Goal: Task Accomplishment & Management: Use online tool/utility

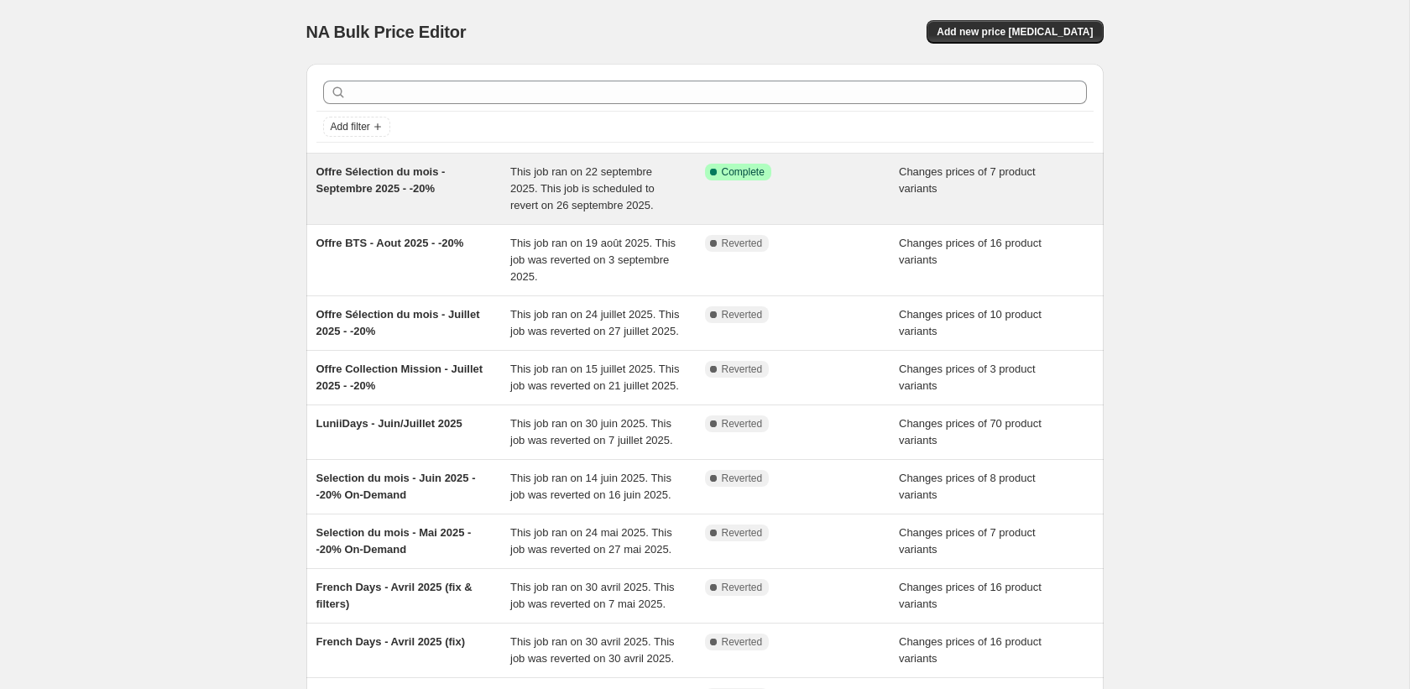
scroll to position [12, 0]
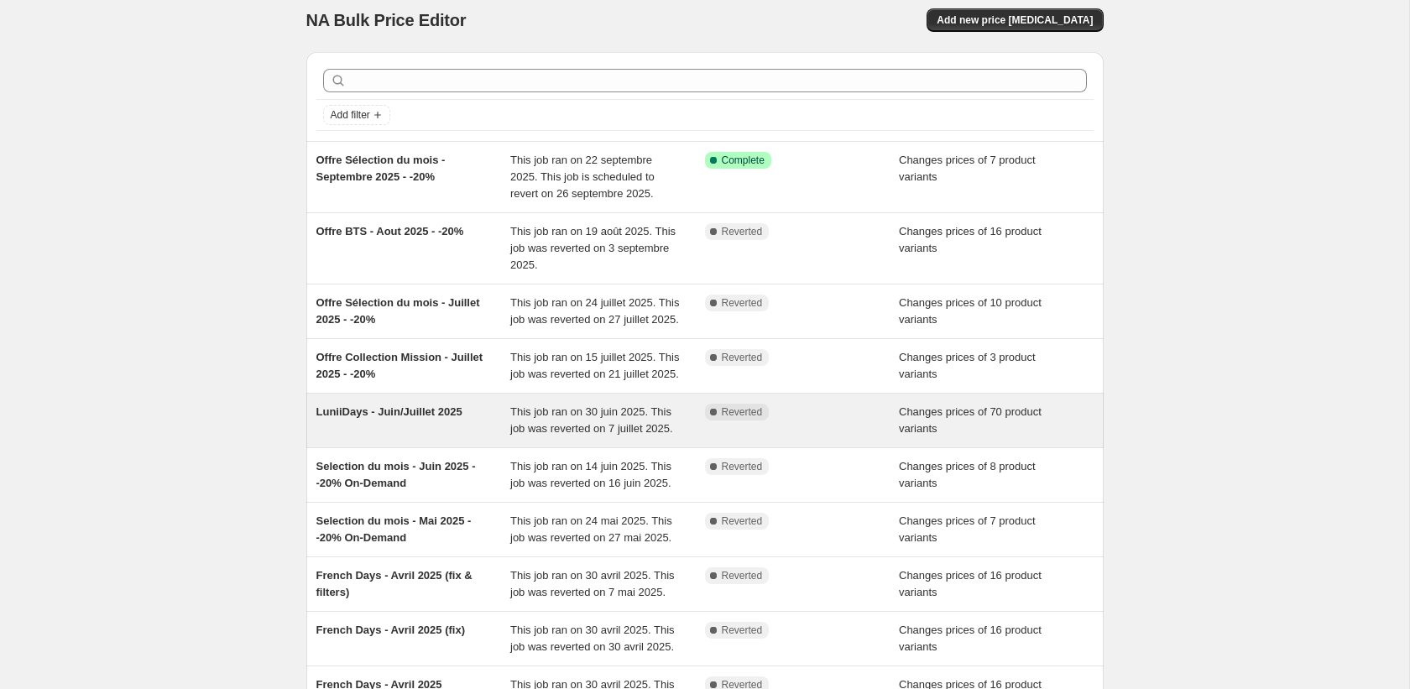
click at [465, 437] on div "LuniiDays - Juin/Juillet 2025" at bounding box center [413, 421] width 195 height 34
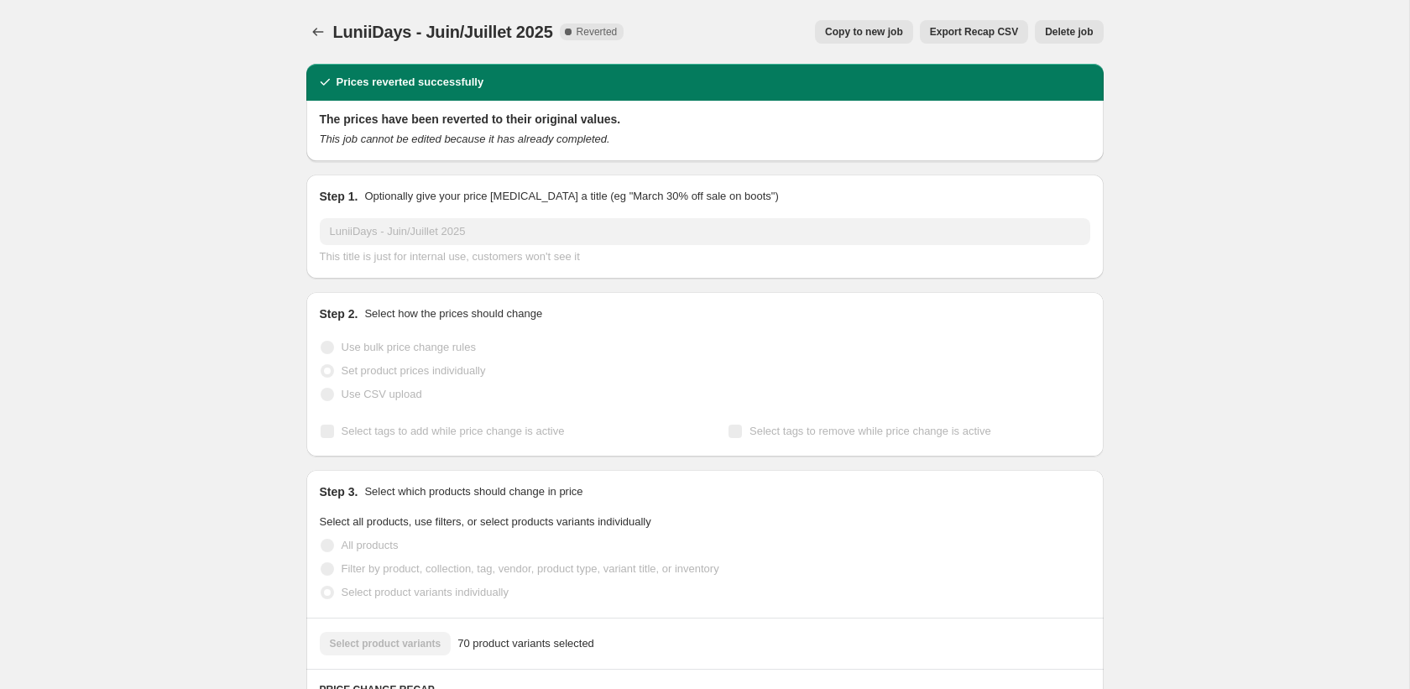
click at [874, 29] on span "Copy to new job" at bounding box center [864, 31] width 78 height 13
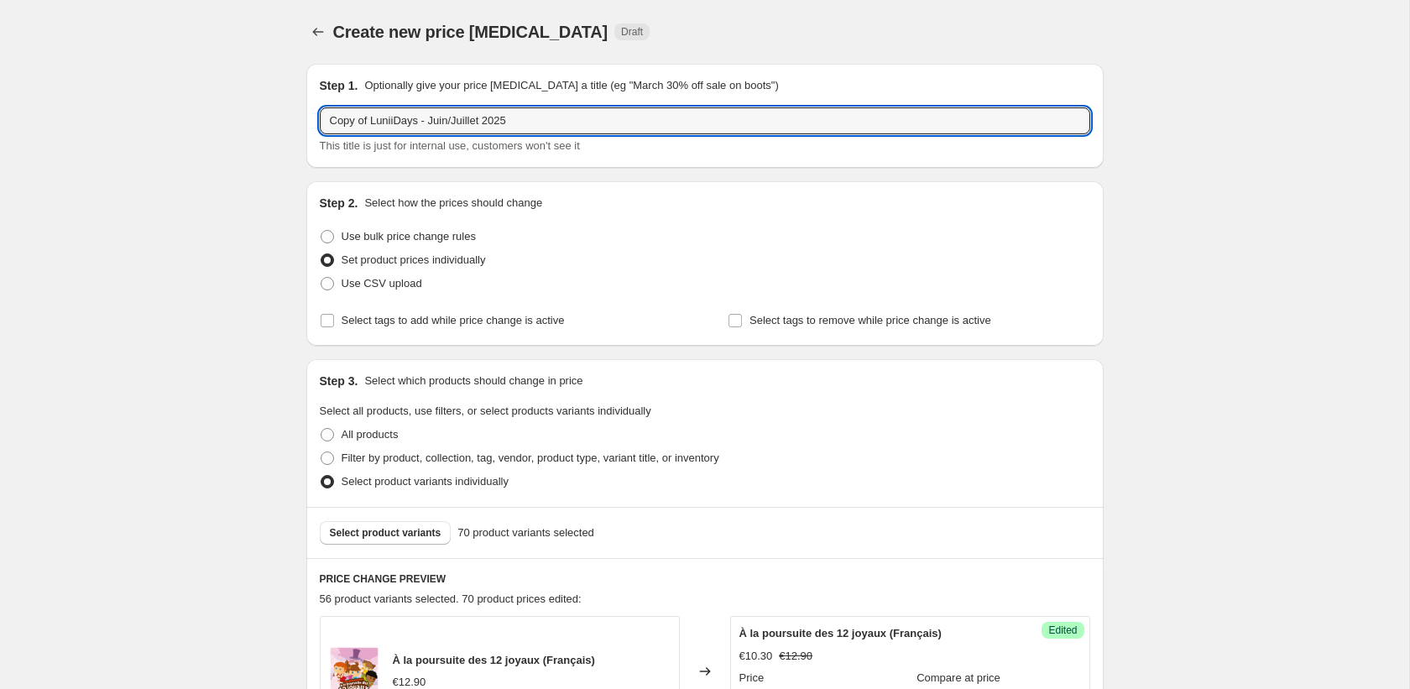
drag, startPoint x: 421, startPoint y: 122, endPoint x: 253, endPoint y: 122, distance: 167.8
drag, startPoint x: 447, startPoint y: 122, endPoint x: 395, endPoint y: 121, distance: 52.0
click at [395, 121] on input "Prime Day - Juin/Juillet 2025" at bounding box center [705, 120] width 770 height 27
type input "Prime Day - Octobre 2025"
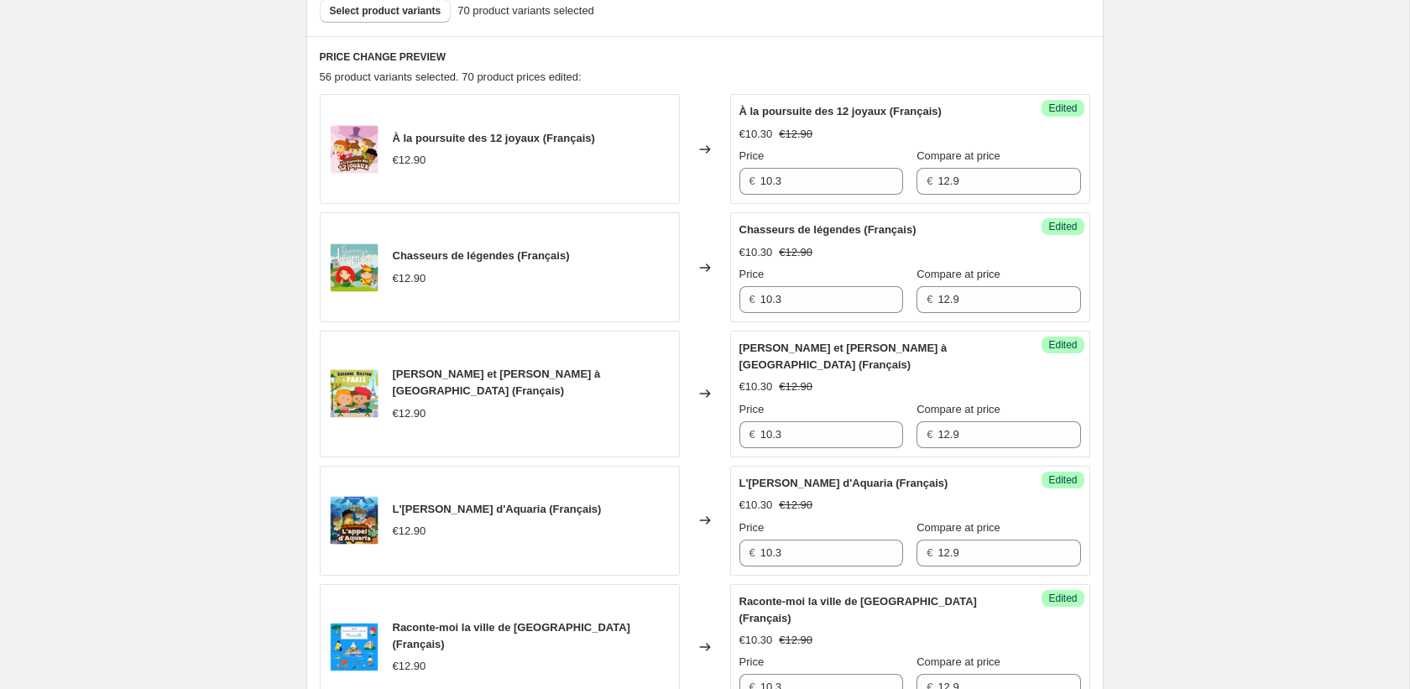
scroll to position [525, 0]
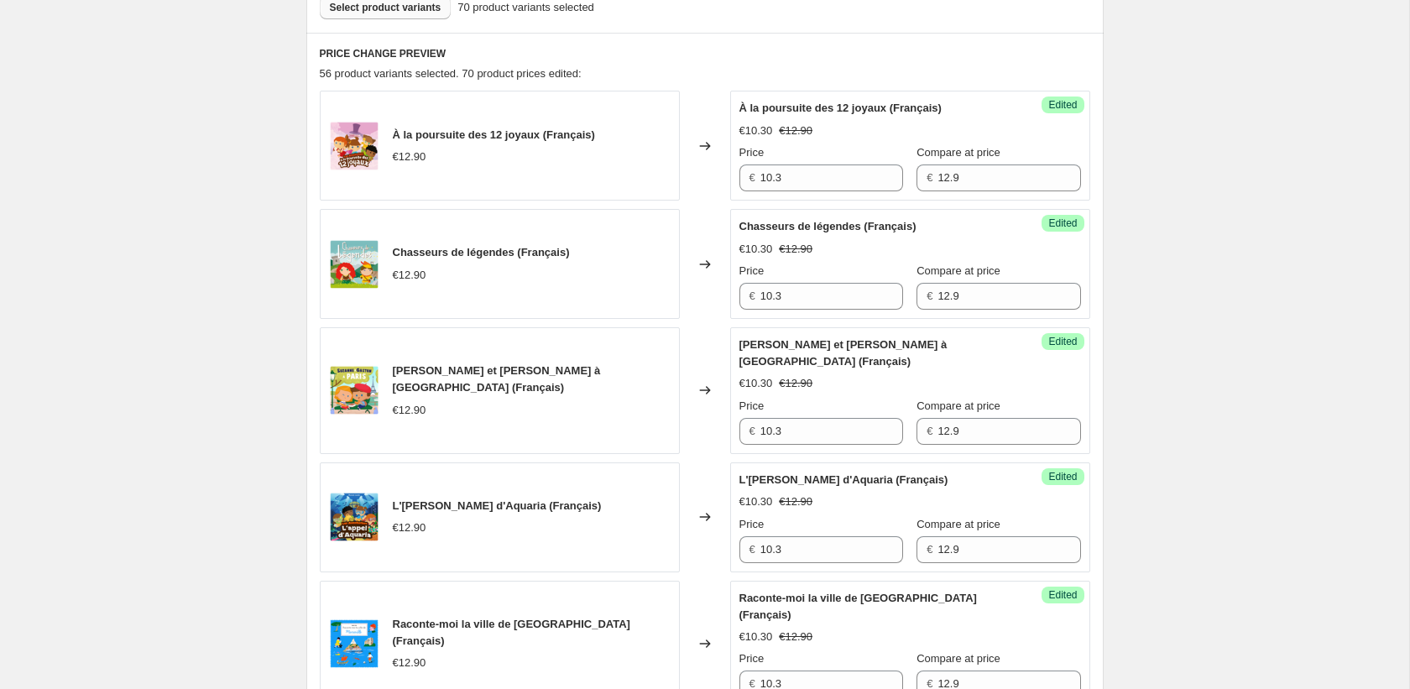
click at [410, 17] on button "Select product variants" at bounding box center [386, 7] width 132 height 23
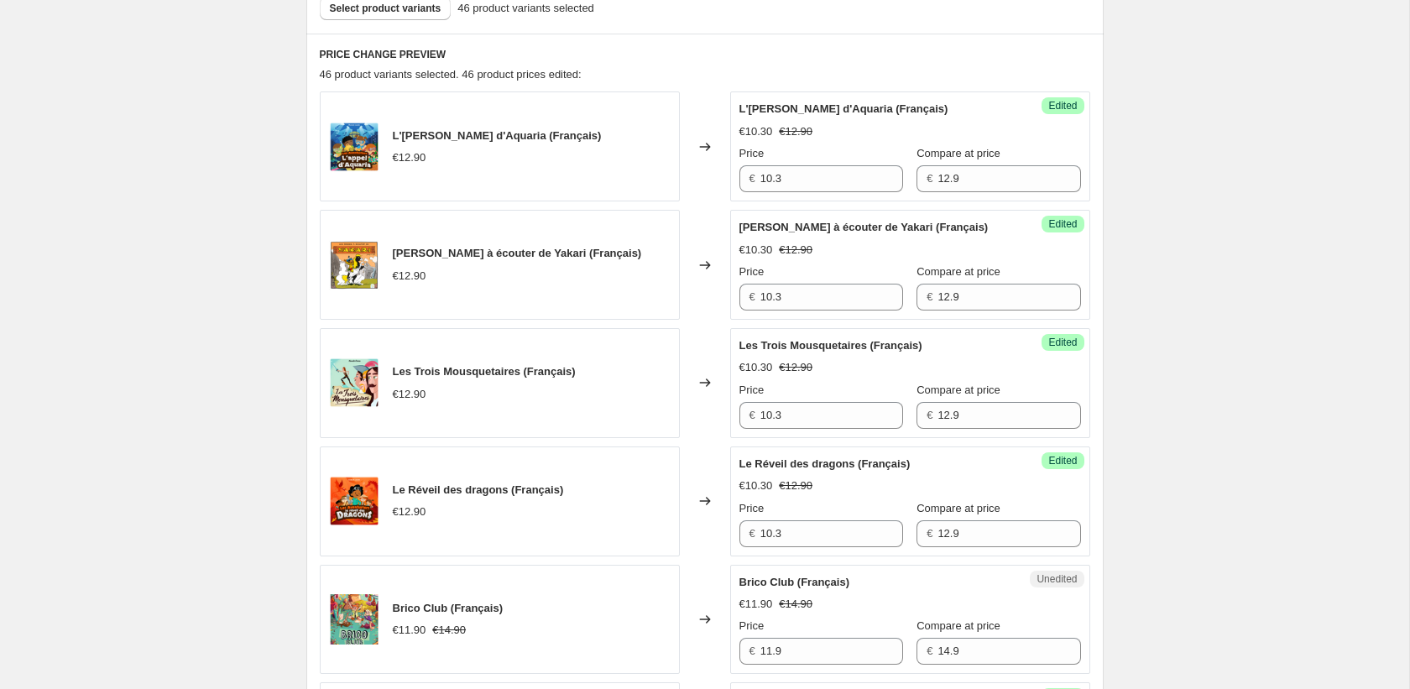
scroll to position [523, 0]
click at [409, 18] on button "Select product variants" at bounding box center [386, 9] width 132 height 23
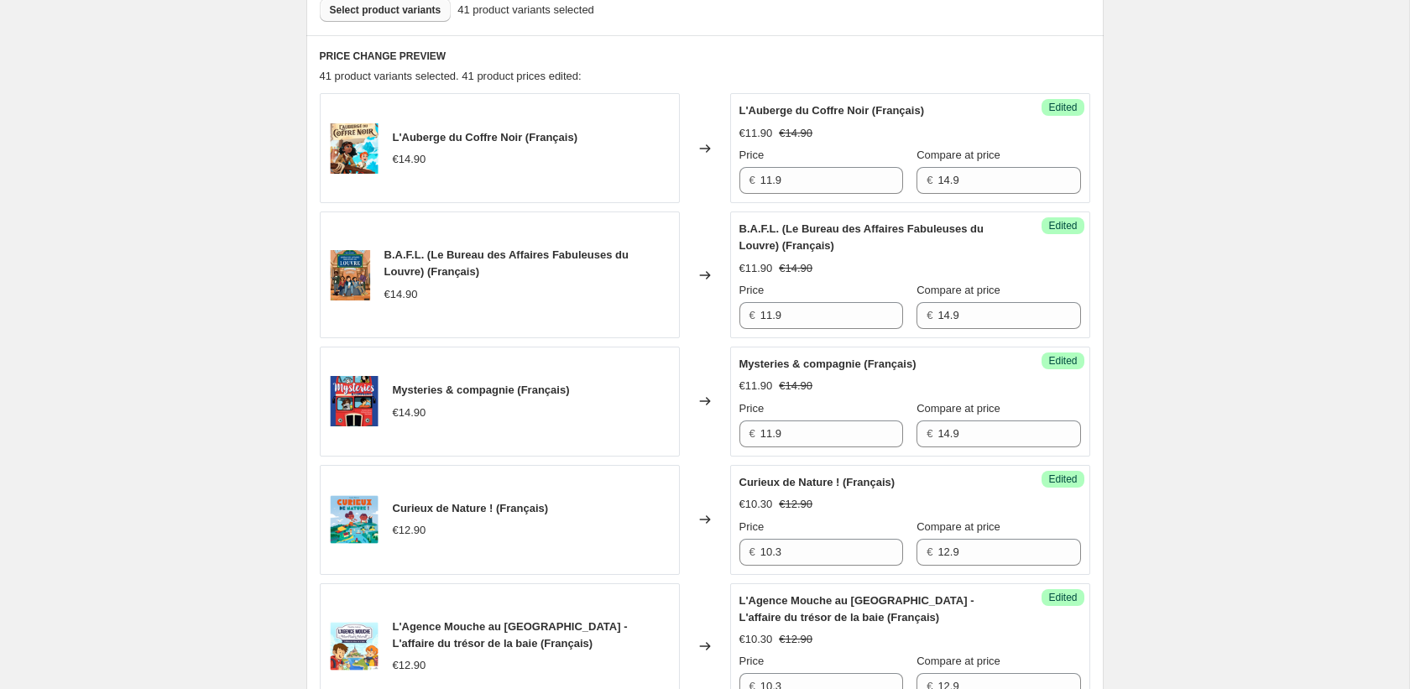
click at [402, 13] on span "Select product variants" at bounding box center [386, 9] width 112 height 13
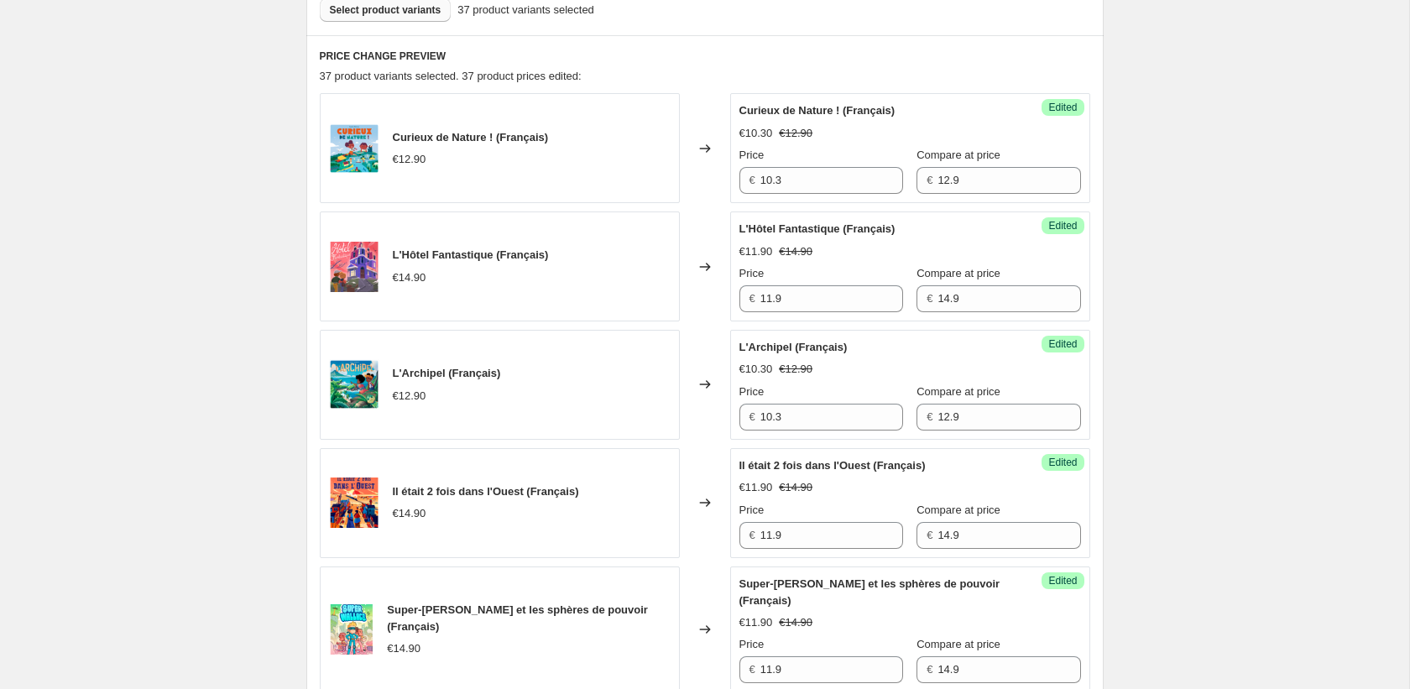
click at [404, 10] on span "Select product variants" at bounding box center [386, 9] width 112 height 13
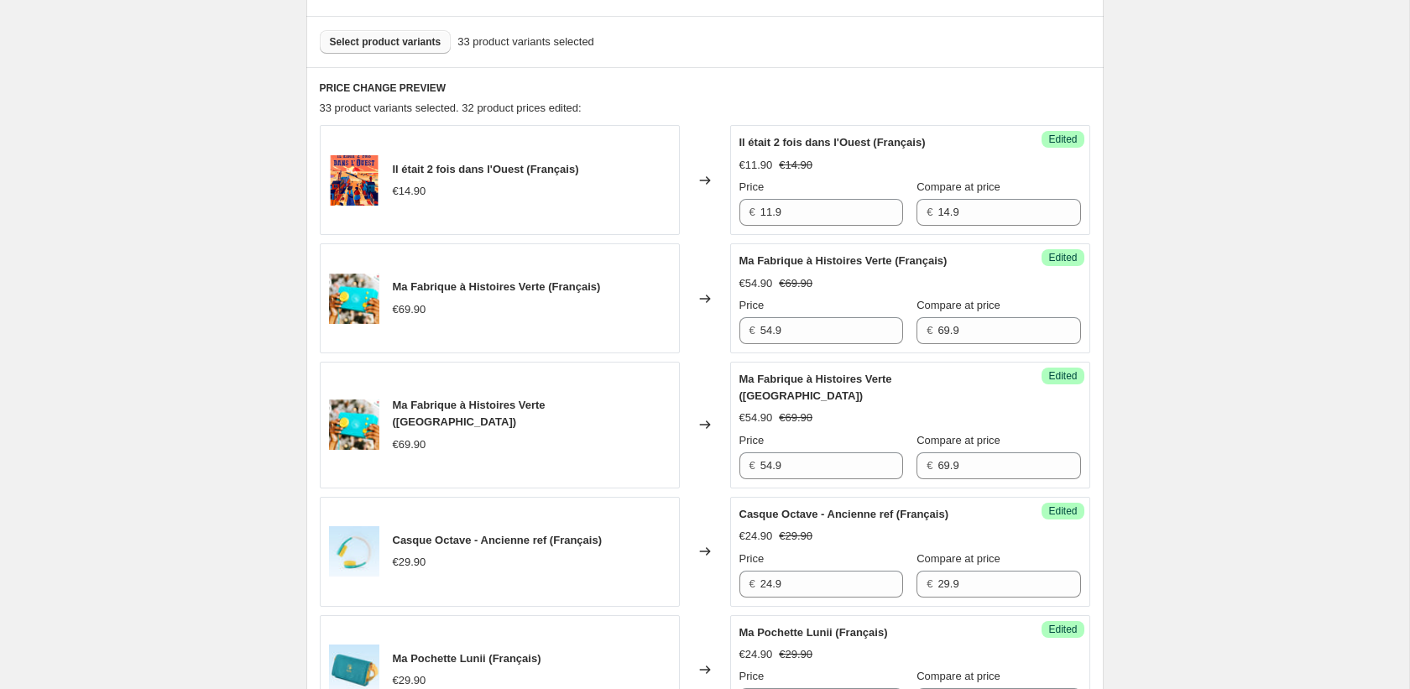
scroll to position [490, 0]
click at [411, 43] on span "Select product variants" at bounding box center [386, 42] width 112 height 13
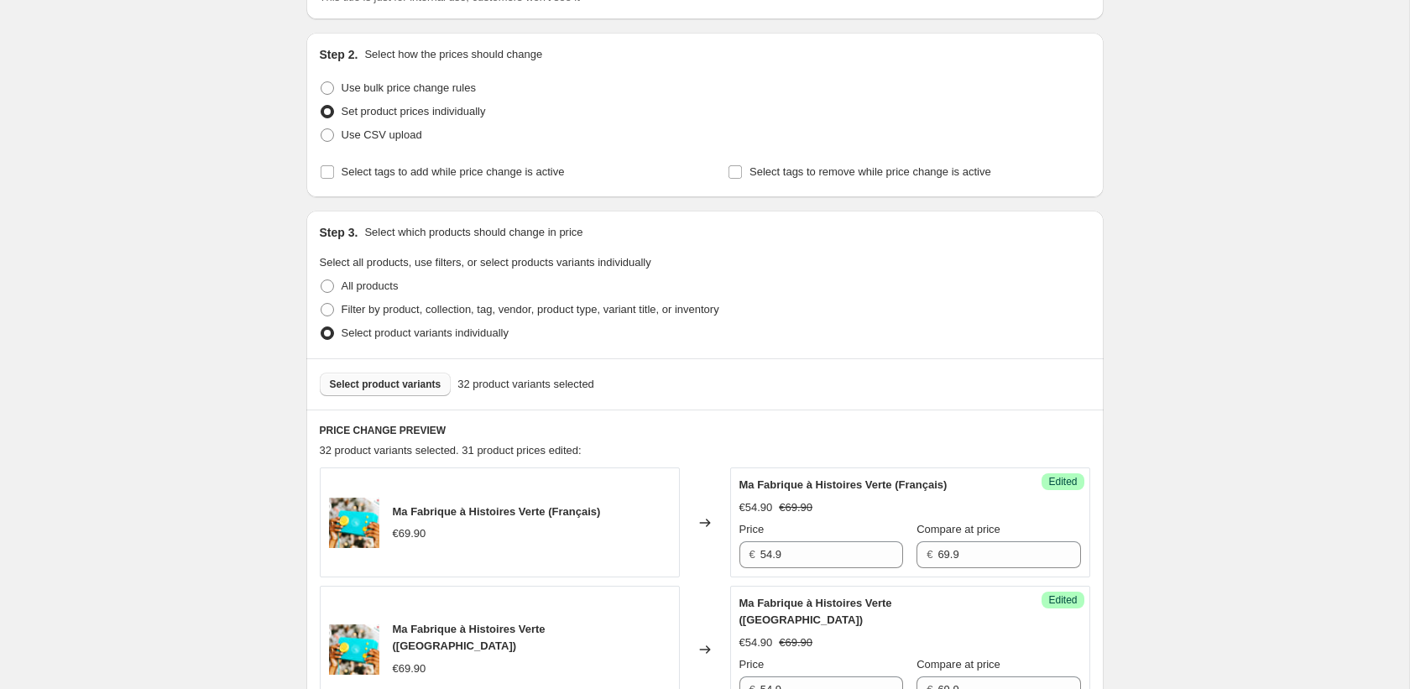
scroll to position [303, 0]
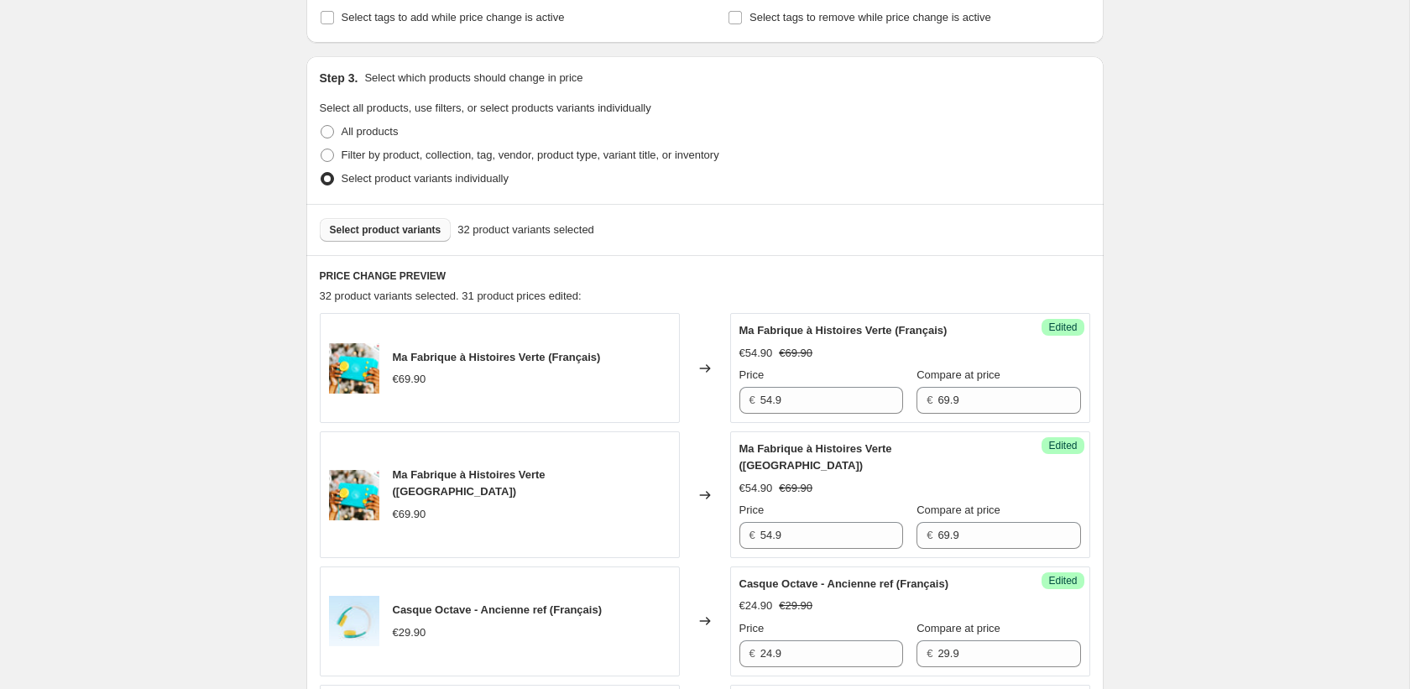
click at [409, 239] on button "Select product variants" at bounding box center [386, 229] width 132 height 23
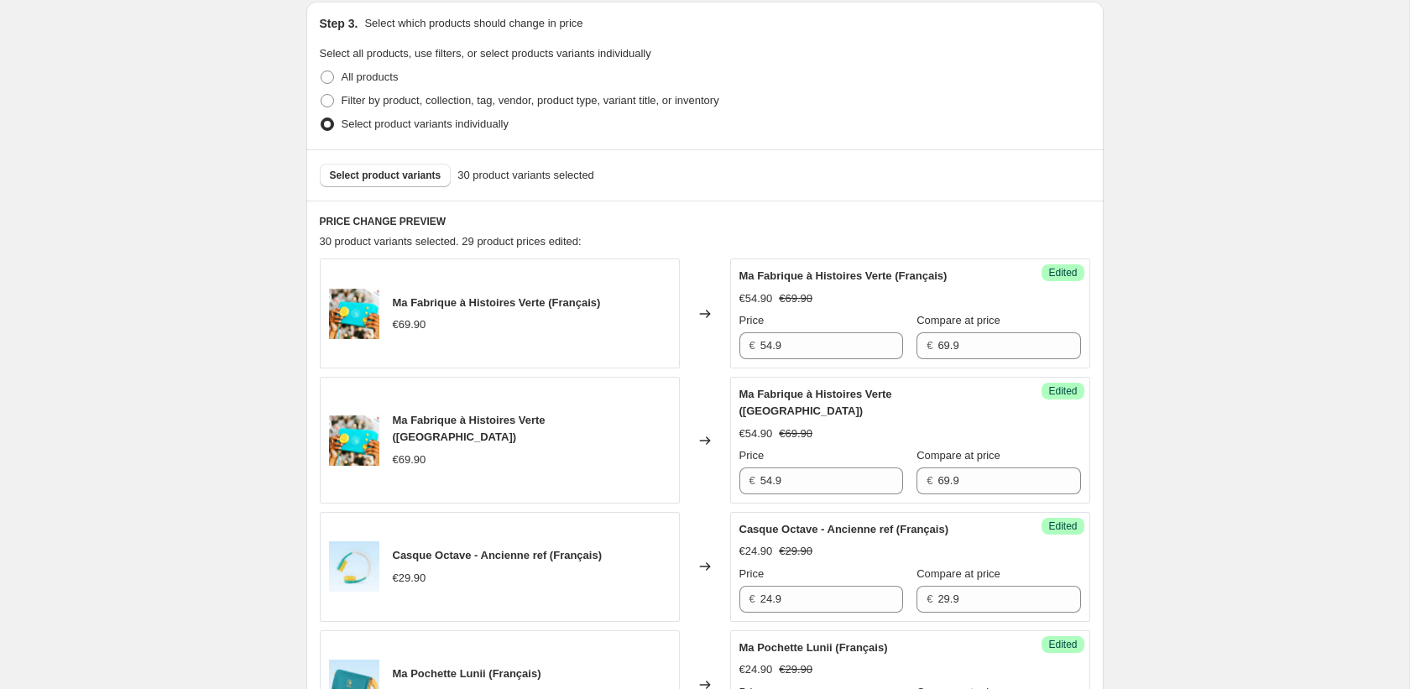
scroll to position [346, 0]
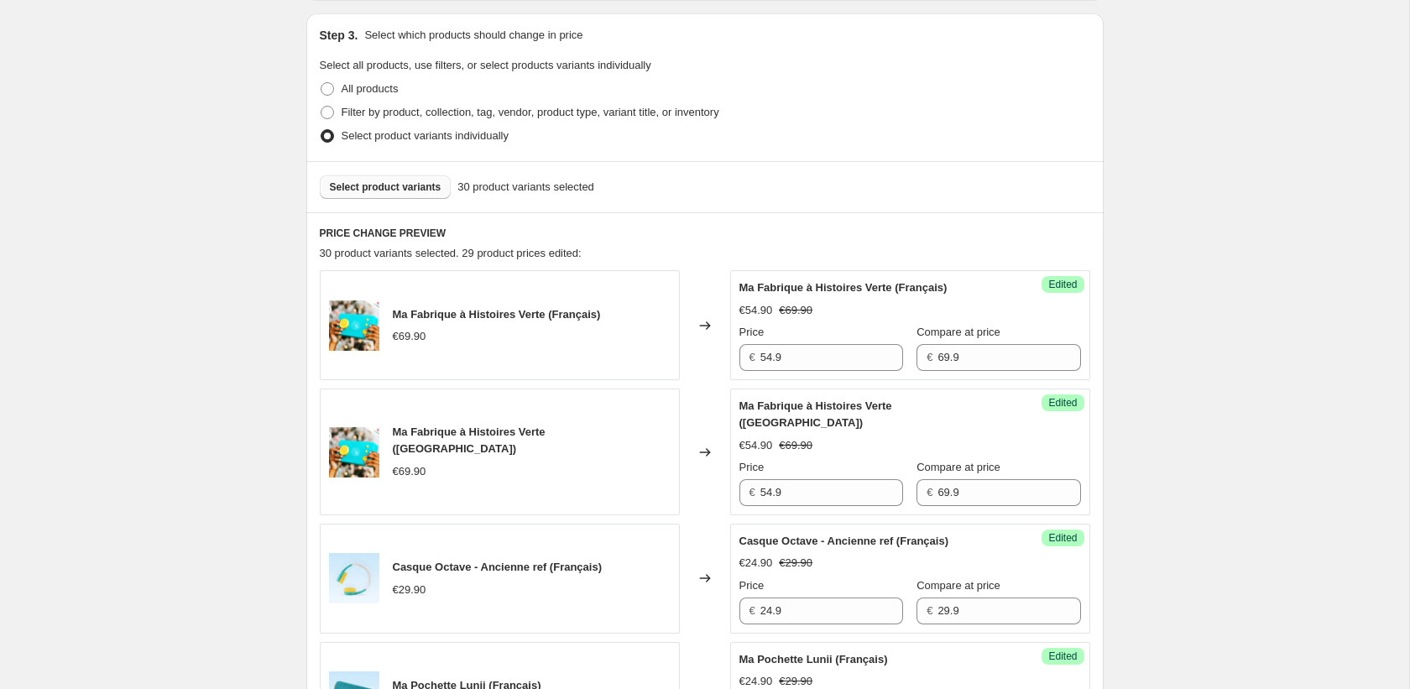
click at [394, 187] on span "Select product variants" at bounding box center [386, 186] width 112 height 13
click at [386, 196] on button "Select product variants" at bounding box center [386, 186] width 132 height 23
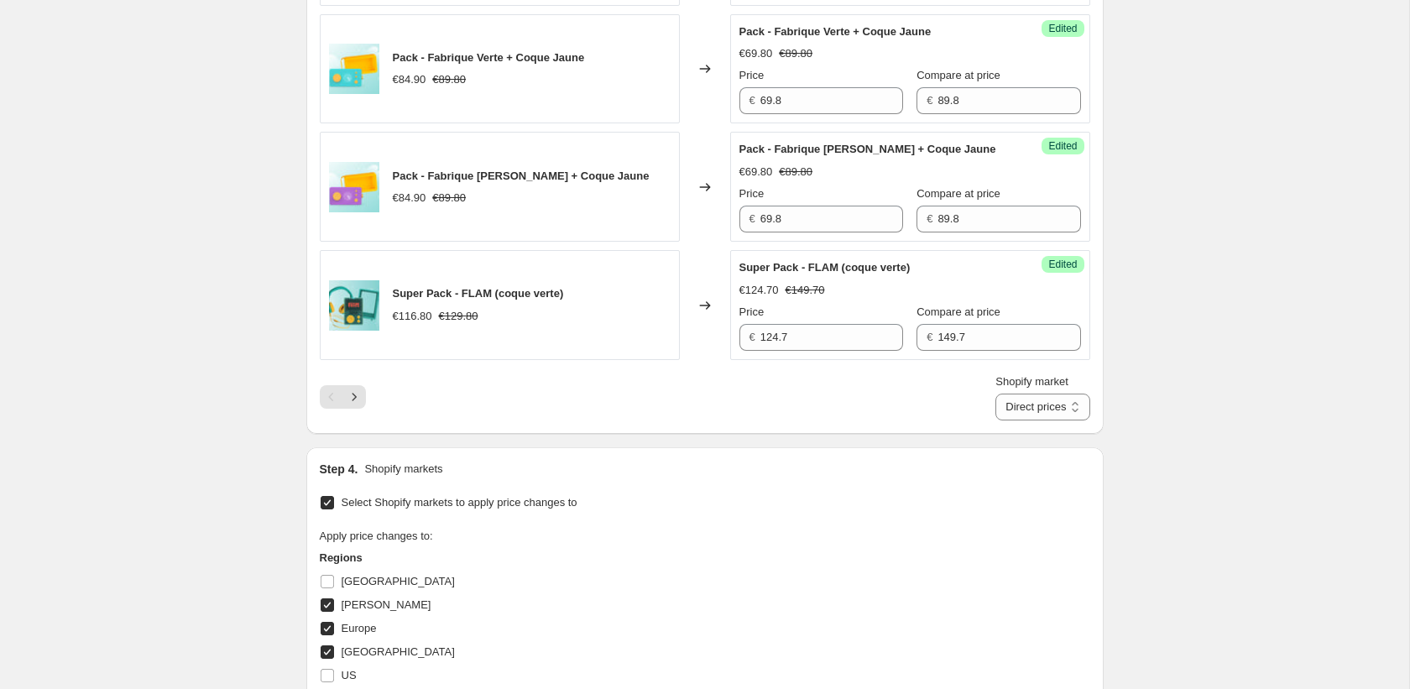
scroll to position [2652, 0]
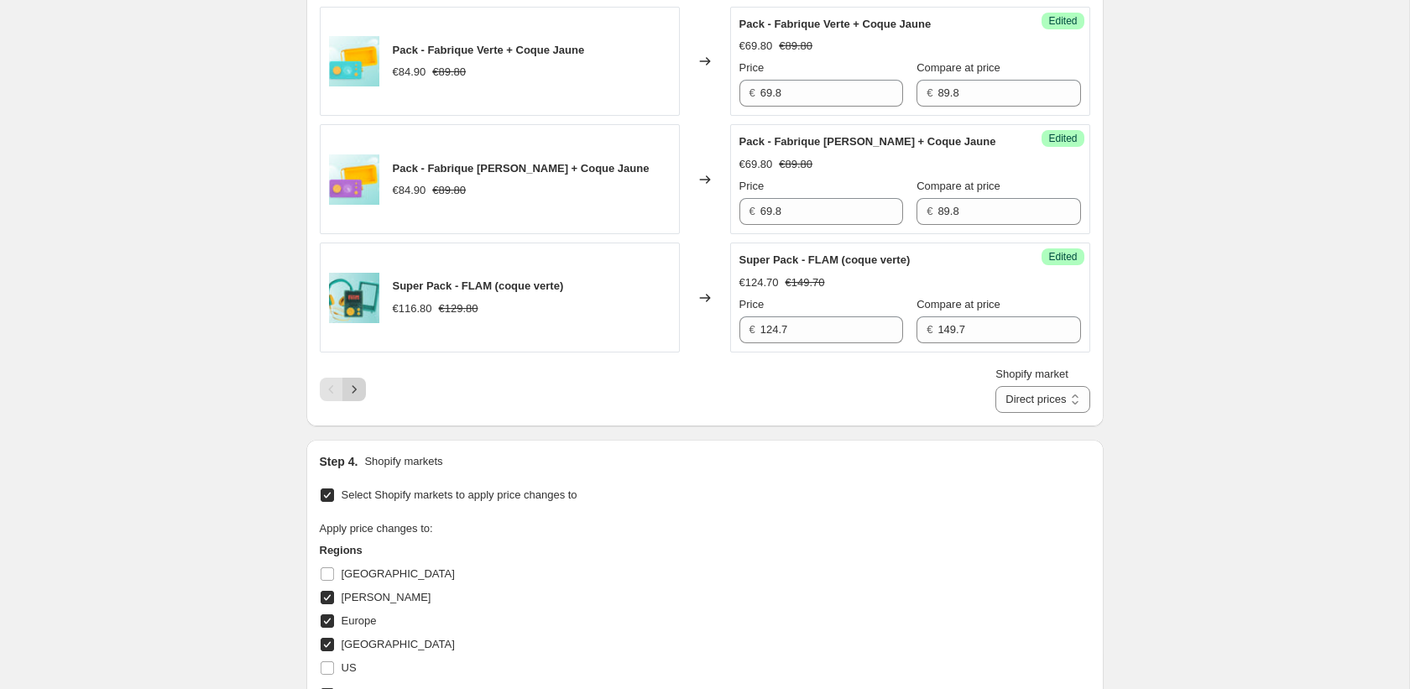
click at [358, 398] on icon "Next" at bounding box center [354, 389] width 17 height 17
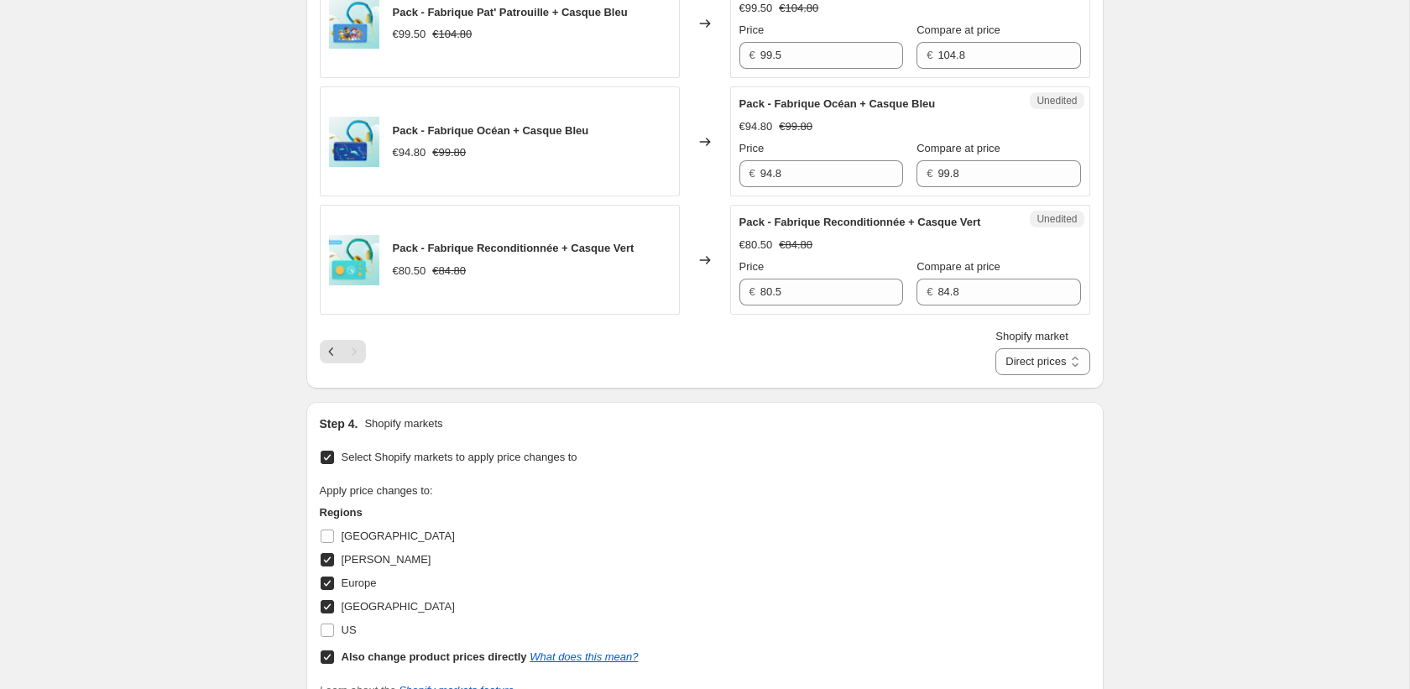
scroll to position [2183, 0]
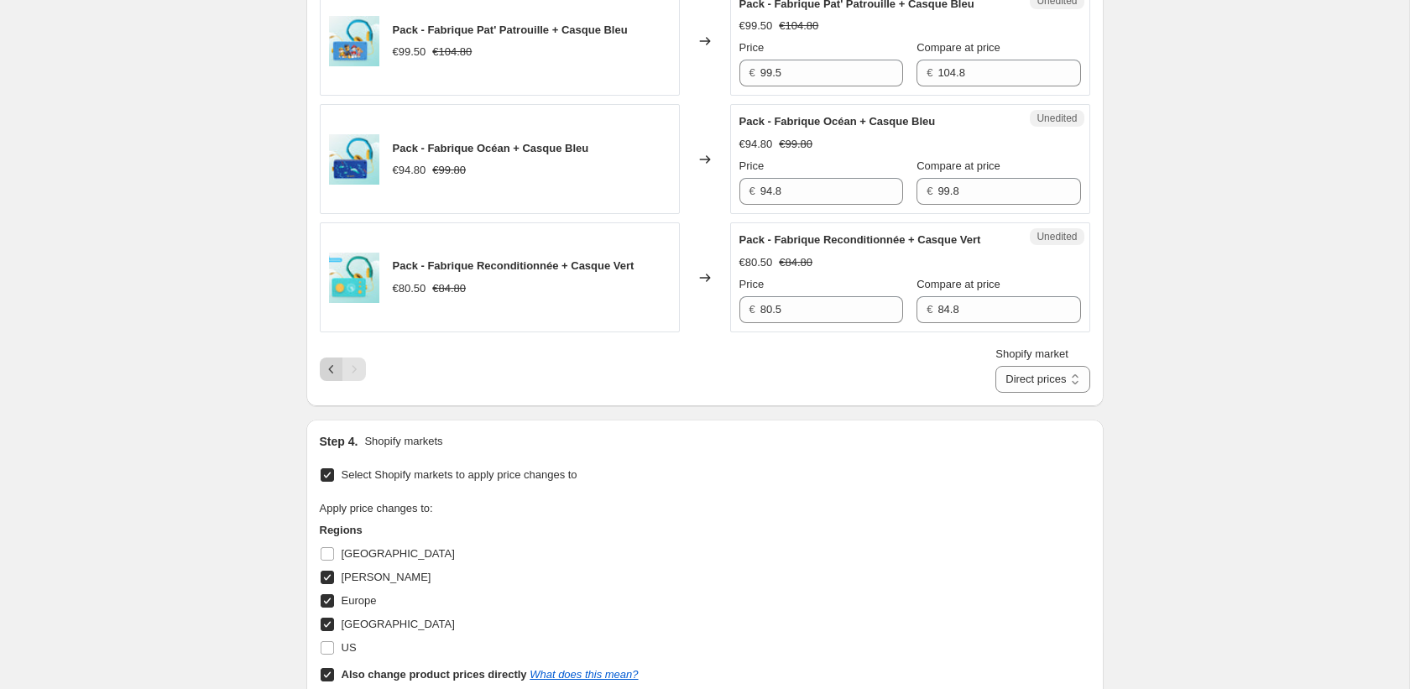
click at [337, 378] on icon "Previous" at bounding box center [331, 369] width 17 height 17
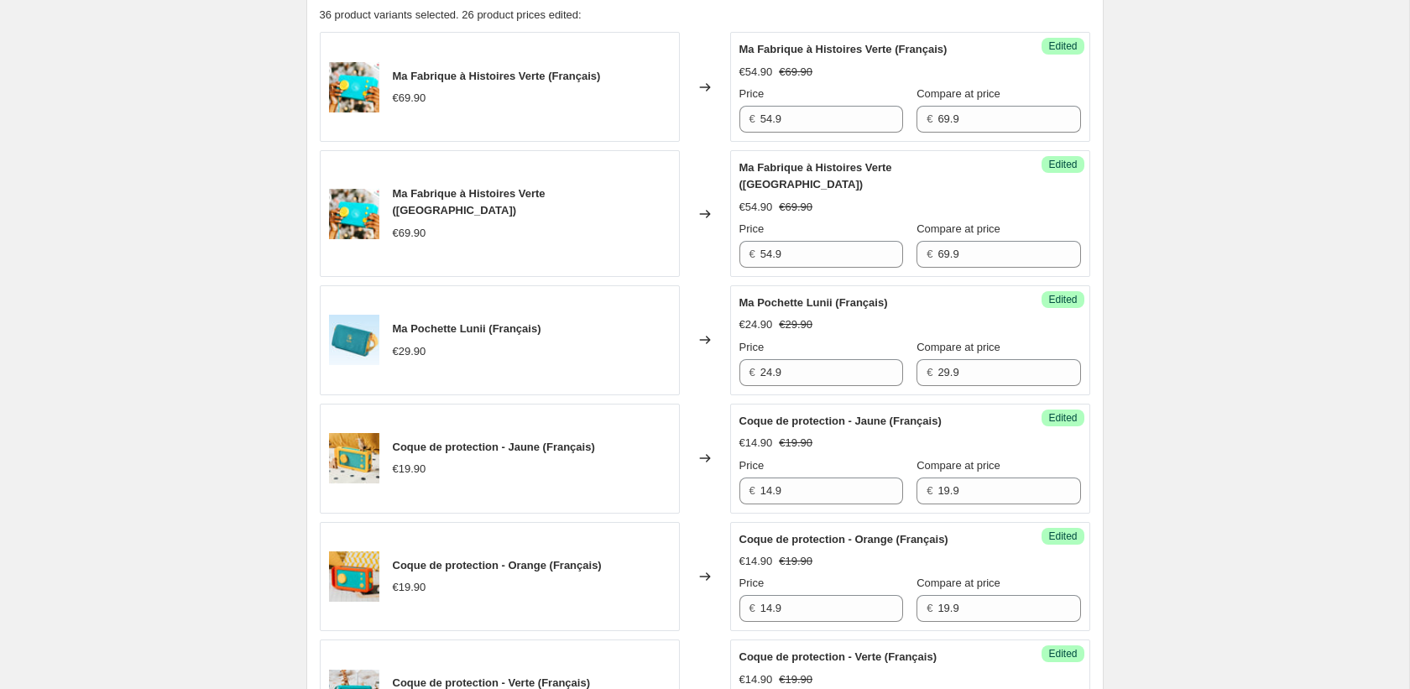
scroll to position [590, 0]
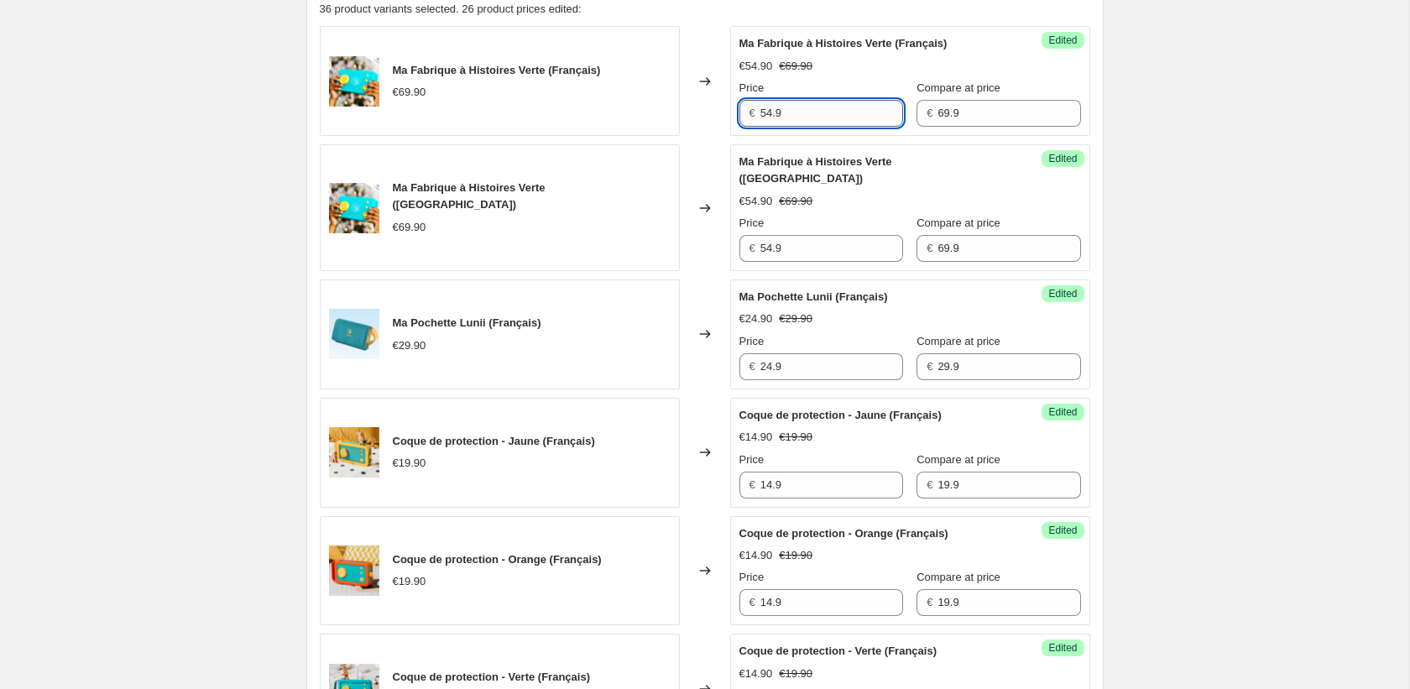
click at [817, 116] on input "54.9" at bounding box center [831, 113] width 143 height 27
type input "59.9"
click at [879, 114] on input "59.9" at bounding box center [831, 113] width 143 height 27
click at [827, 235] on input "54.9" at bounding box center [831, 248] width 143 height 27
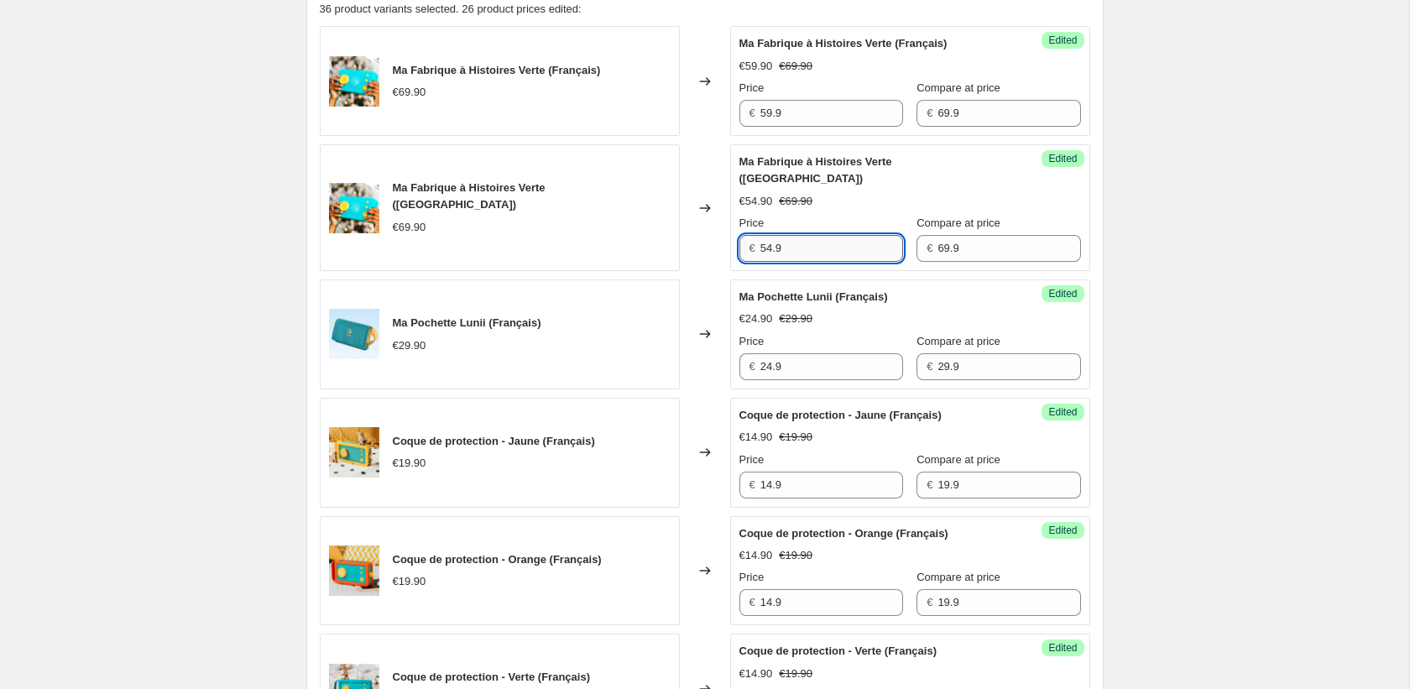
paste input "9"
type input "59.9"
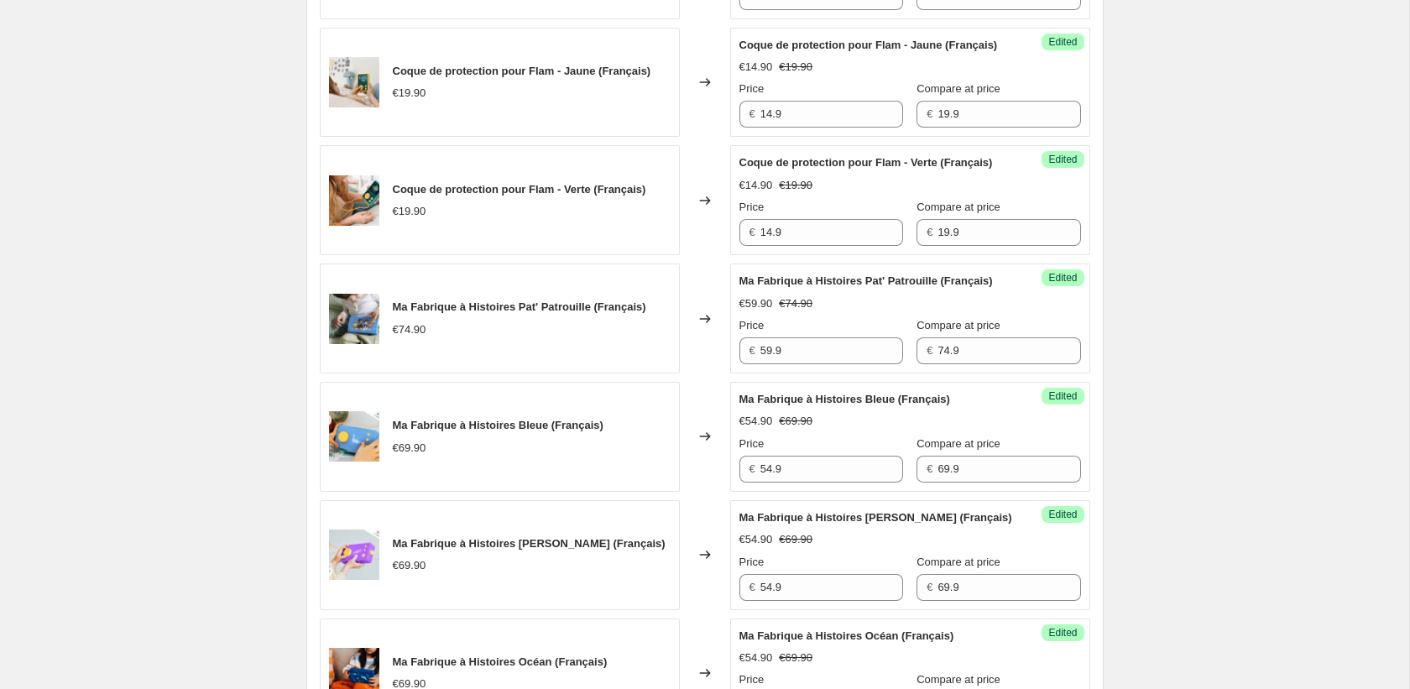
scroll to position [1557, 0]
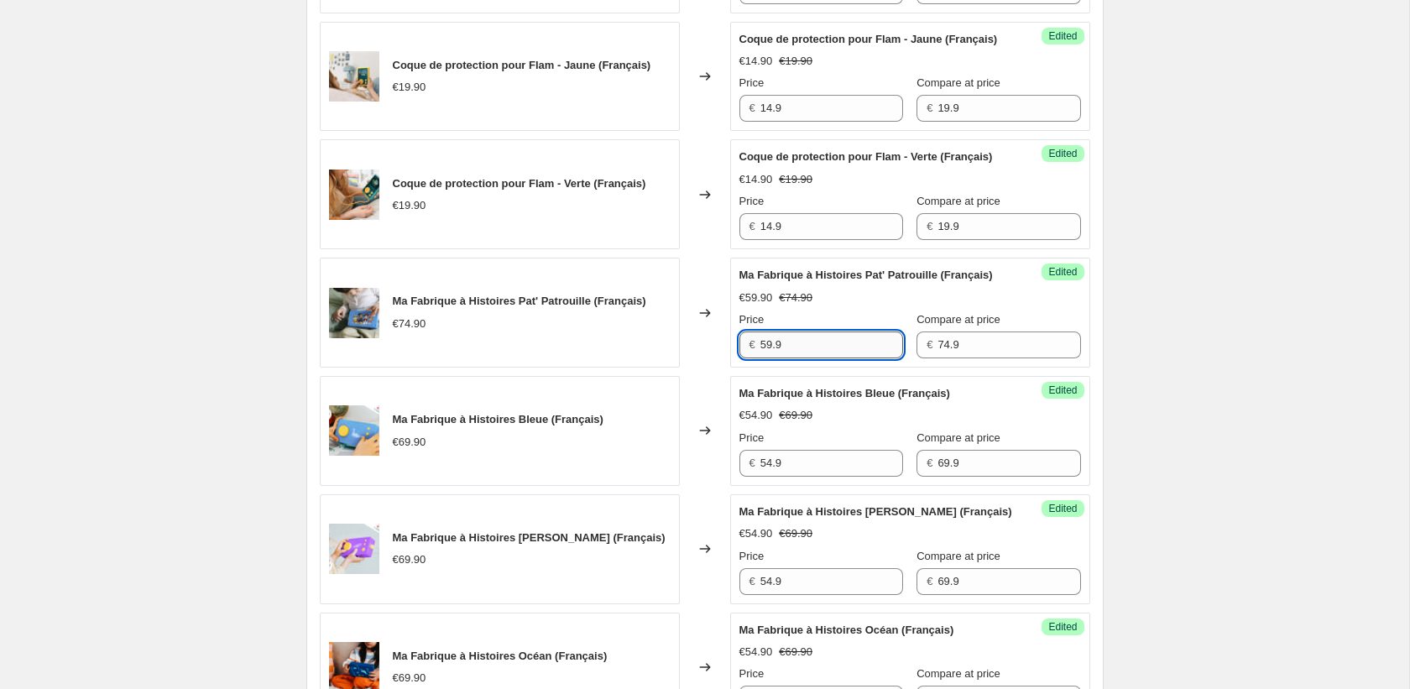
click at [810, 358] on input "59.9" at bounding box center [831, 344] width 143 height 27
click at [1273, 319] on div "Create new price change job. This page is ready Create new price change job Dra…" at bounding box center [704, 274] width 1409 height 3662
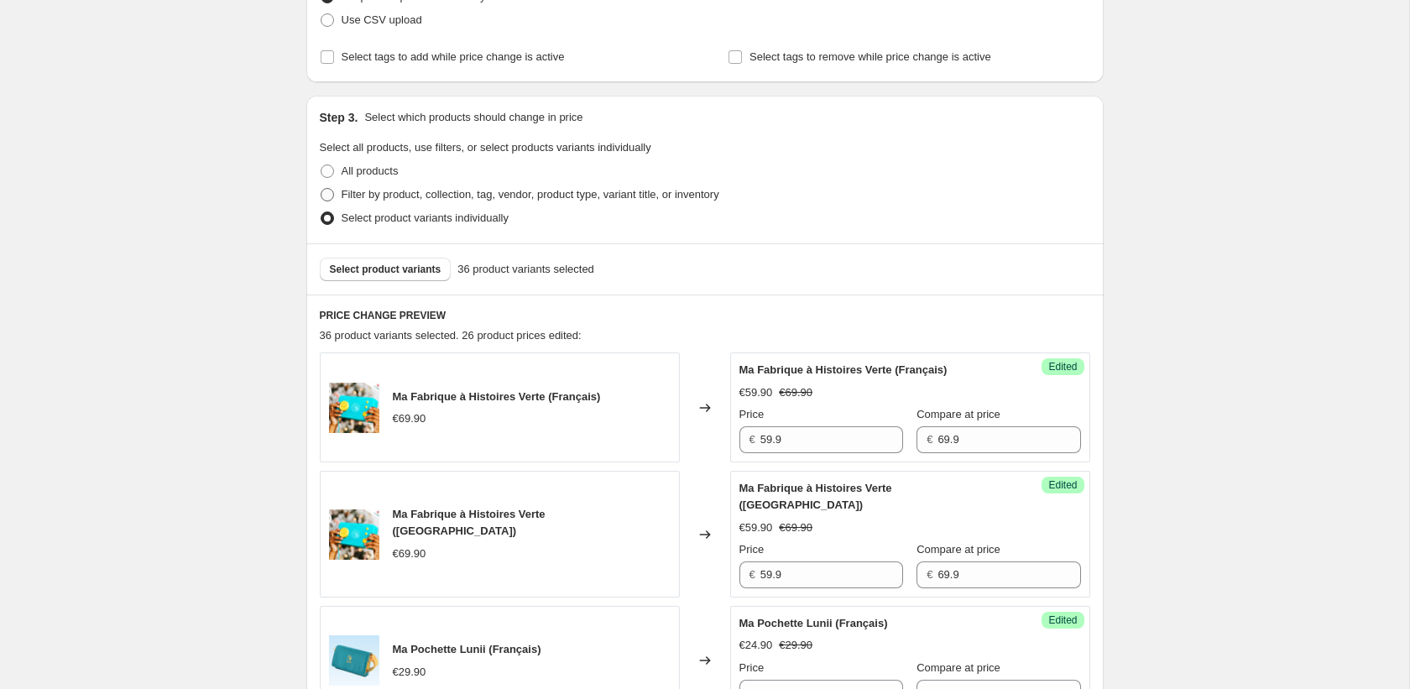
scroll to position [209, 0]
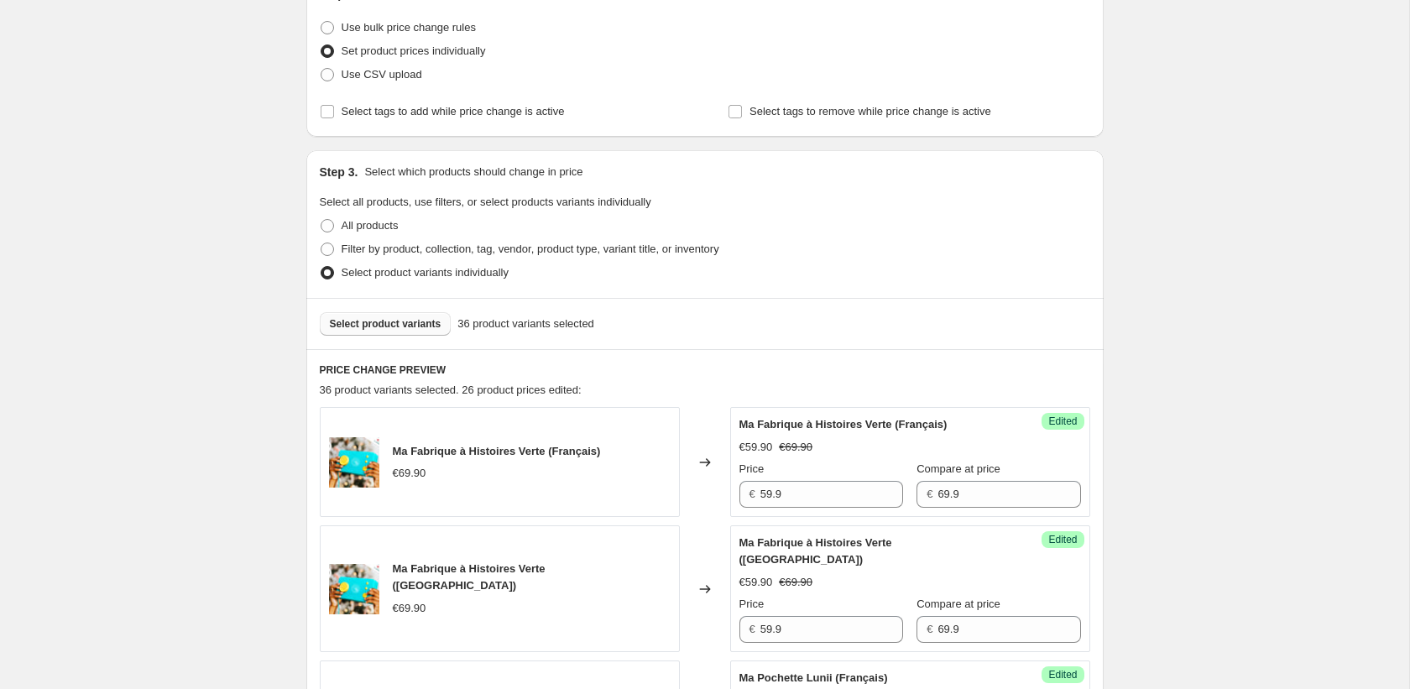
click at [383, 324] on span "Select product variants" at bounding box center [386, 323] width 112 height 13
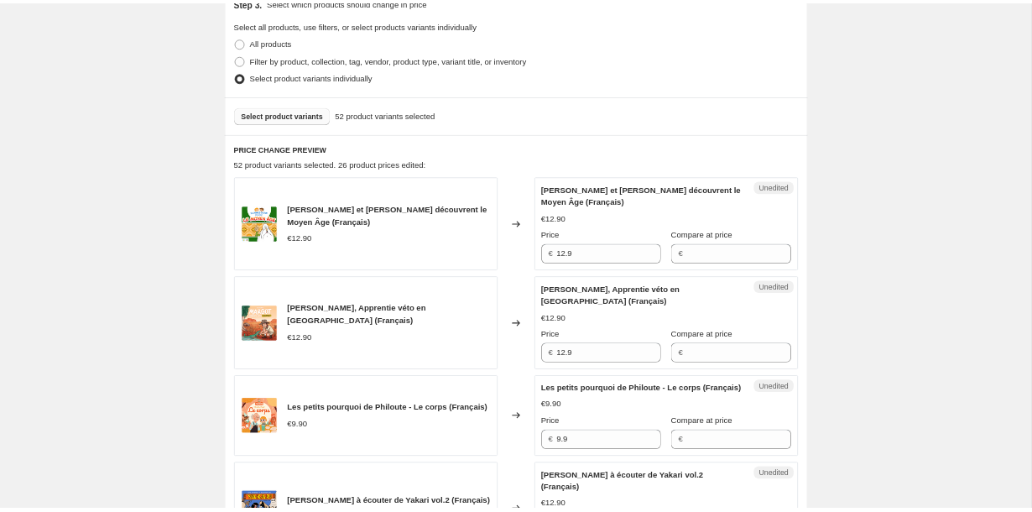
scroll to position [383, 0]
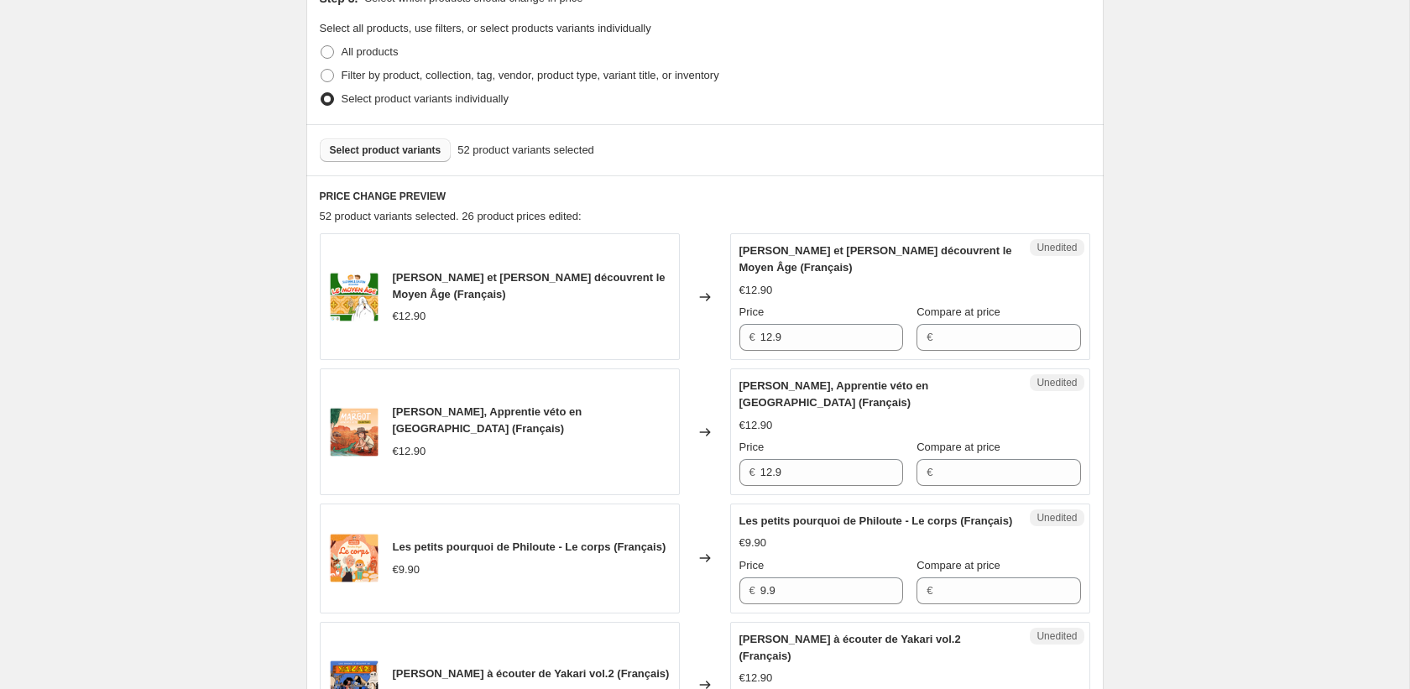
click at [433, 148] on span "Select product variants" at bounding box center [386, 149] width 112 height 13
